Goal: Task Accomplishment & Management: Use online tool/utility

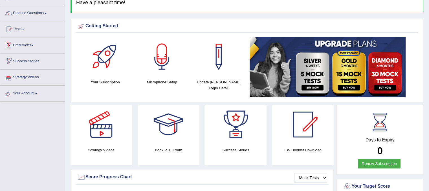
scroll to position [28, 0]
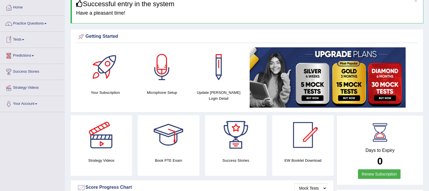
click at [21, 40] on link "Tests" at bounding box center [32, 39] width 64 height 14
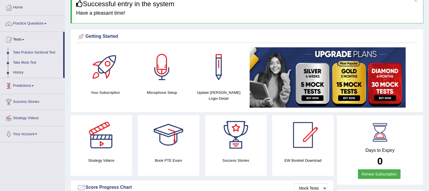
click at [18, 73] on link "History" at bounding box center [36, 73] width 53 height 10
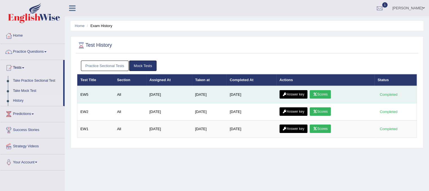
click at [324, 95] on link "Scores" at bounding box center [320, 94] width 21 height 8
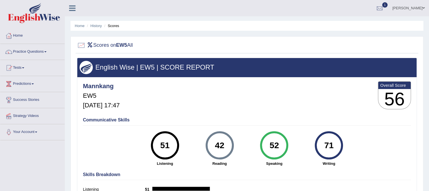
click at [95, 28] on li "History" at bounding box center [93, 25] width 16 height 5
click at [97, 24] on link "History" at bounding box center [96, 26] width 11 height 4
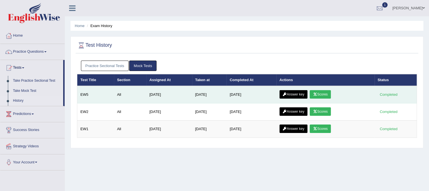
click at [295, 94] on link "Answer key" at bounding box center [294, 94] width 28 height 8
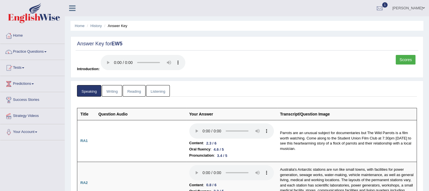
click at [112, 89] on link "Writing" at bounding box center [112, 91] width 20 height 12
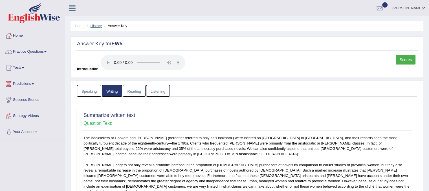
click at [100, 26] on link "History" at bounding box center [96, 26] width 11 height 4
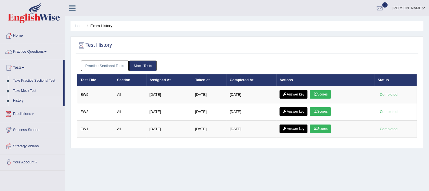
click at [299, 95] on link "Answer key" at bounding box center [294, 94] width 28 height 8
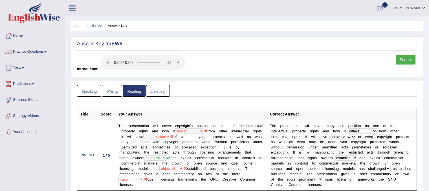
click at [163, 93] on link "Listening" at bounding box center [158, 91] width 24 height 12
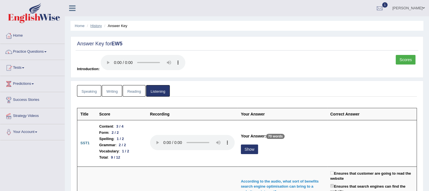
click at [98, 24] on link "History" at bounding box center [96, 26] width 11 height 4
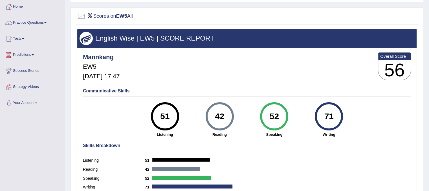
scroll to position [28, 0]
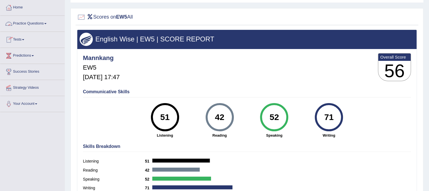
click at [25, 25] on link "Practice Questions" at bounding box center [32, 23] width 64 height 14
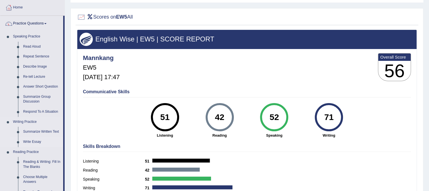
click at [36, 141] on link "Write Essay" at bounding box center [42, 142] width 43 height 10
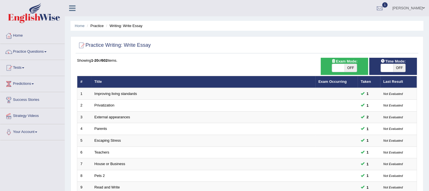
drag, startPoint x: 113, startPoint y: 192, endPoint x: 383, endPoint y: 72, distance: 296.0
click at [383, 72] on div "Time Mode: ON OFF" at bounding box center [393, 66] width 48 height 17
click at [382, 70] on span at bounding box center [387, 68] width 12 height 8
checkbox input "true"
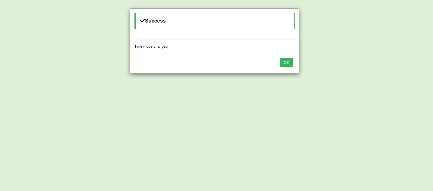
click at [284, 62] on button "OK" at bounding box center [286, 63] width 13 height 10
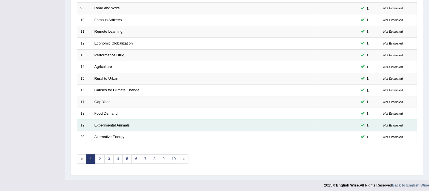
scroll to position [181, 0]
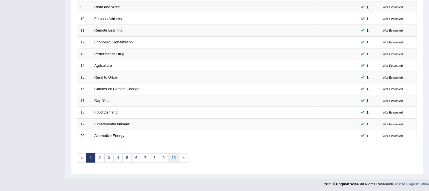
click at [171, 157] on link "10" at bounding box center [173, 157] width 11 height 9
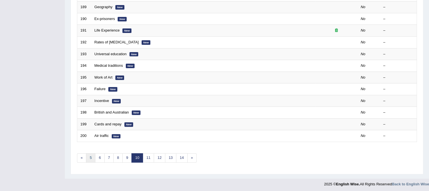
click at [88, 158] on link "5" at bounding box center [90, 157] width 9 height 9
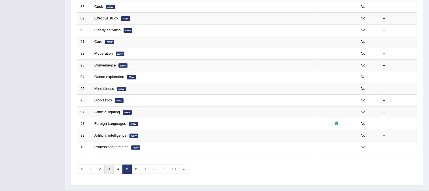
click at [107, 166] on link "3" at bounding box center [108, 169] width 9 height 9
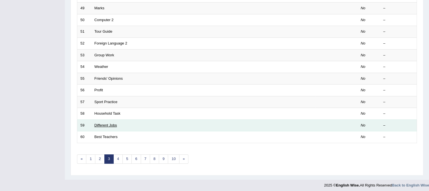
scroll to position [181, 0]
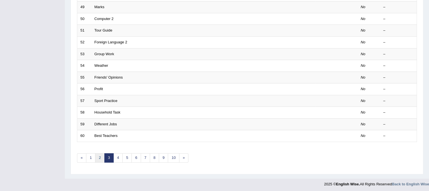
click at [100, 158] on link "2" at bounding box center [99, 157] width 9 height 9
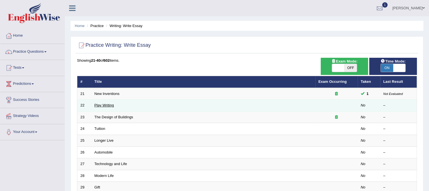
click at [97, 106] on link "Play Writing" at bounding box center [104, 105] width 19 height 4
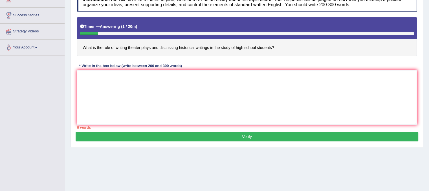
scroll to position [105, 0]
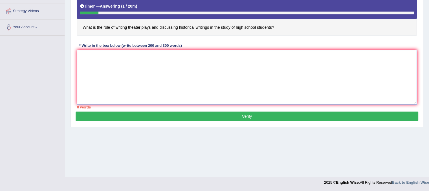
click at [118, 83] on textarea at bounding box center [247, 77] width 340 height 55
click at [150, 74] on textarea at bounding box center [247, 77] width 340 height 55
type textarea "t"
type textarea "T"
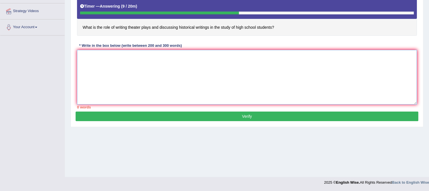
drag, startPoint x: 135, startPoint y: 166, endPoint x: 129, endPoint y: 164, distance: 6.1
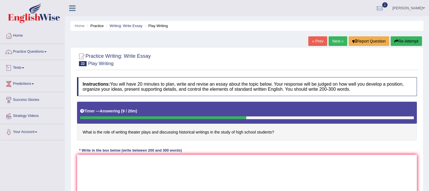
click at [20, 67] on link "Tests" at bounding box center [32, 67] width 64 height 14
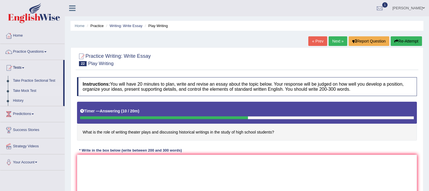
click at [23, 91] on link "Take Mock Test" at bounding box center [36, 91] width 53 height 10
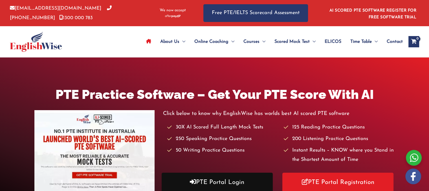
click at [248, 184] on link "PTE Portal Login" at bounding box center [217, 182] width 111 height 19
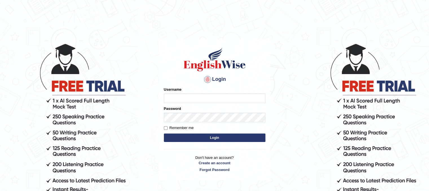
type input "Mannkang"
click at [166, 129] on input "Remember me" at bounding box center [166, 128] width 4 height 4
checkbox input "true"
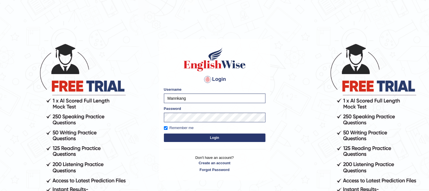
click at [196, 139] on button "Login" at bounding box center [215, 138] width 102 height 8
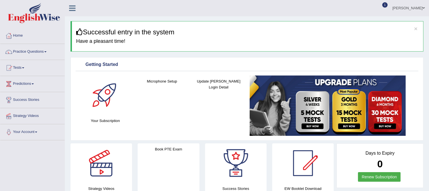
click at [388, 6] on span "1" at bounding box center [385, 4] width 6 height 5
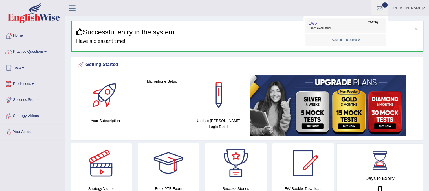
click at [374, 25] on link "EW5 Oct 5, 2025 Exam evaluated" at bounding box center [346, 25] width 78 height 12
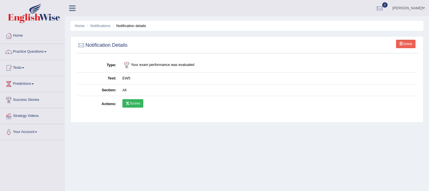
click at [135, 106] on link "Scores" at bounding box center [132, 103] width 21 height 8
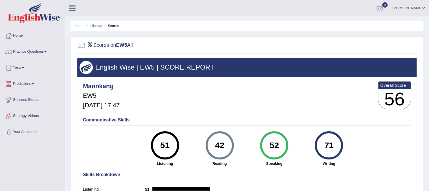
click at [135, 104] on div "Mannkang EW5 [DATE] 17:47 Overall Score 56" at bounding box center [247, 97] width 331 height 34
click at [137, 100] on div "Mannkang EW5 [DATE] 17:47 Overall Score 56" at bounding box center [247, 97] width 331 height 34
click at [20, 66] on link "Tests" at bounding box center [32, 67] width 64 height 14
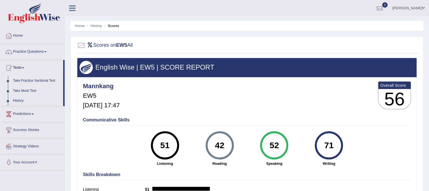
click at [23, 90] on link "Take Mock Test" at bounding box center [36, 91] width 53 height 10
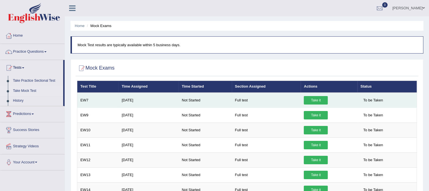
click at [316, 99] on link "Take it" at bounding box center [316, 100] width 24 height 8
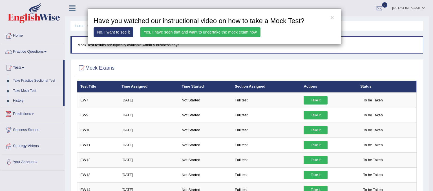
click at [239, 35] on link "Yes, I have seen that and want to undertake the mock exam now" at bounding box center [200, 32] width 120 height 10
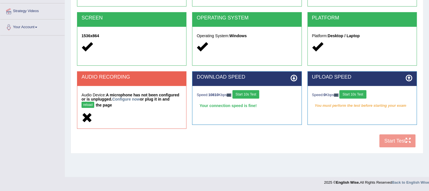
click at [353, 92] on button "Start 10s Test" at bounding box center [352, 94] width 27 height 8
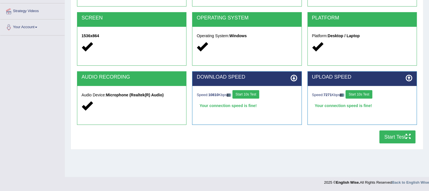
click at [406, 135] on icon "button" at bounding box center [408, 136] width 5 height 5
